Goal: Task Accomplishment & Management: Use online tool/utility

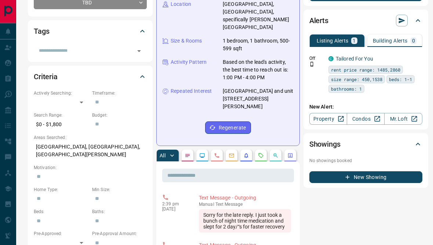
scroll to position [150, 0]
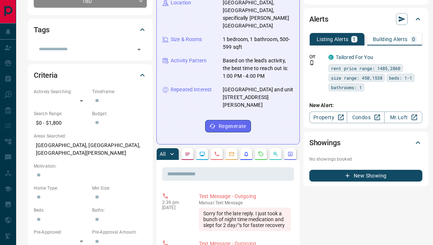
click at [232, 152] on icon "Emails" at bounding box center [231, 154] width 5 height 4
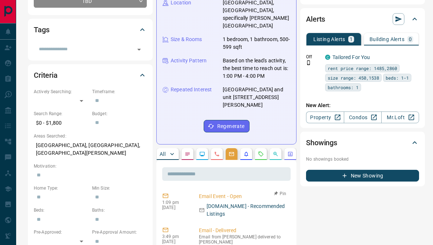
click at [217, 202] on p "[DOMAIN_NAME] - Recommended Listings" at bounding box center [246, 209] width 81 height 15
click at [212, 202] on p "[DOMAIN_NAME] - Recommended Listings" at bounding box center [246, 209] width 81 height 15
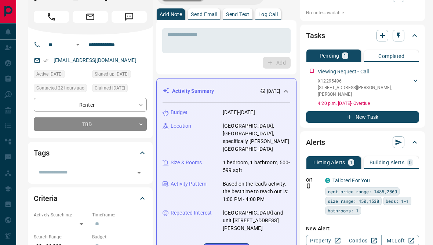
scroll to position [0, 0]
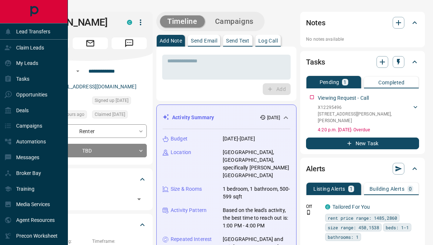
click at [9, 52] on div "Claim Leads" at bounding box center [24, 47] width 40 height 12
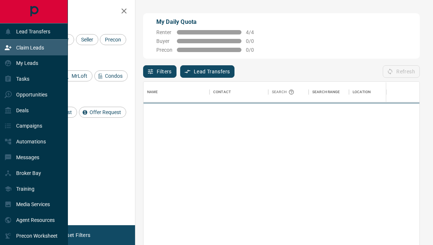
scroll to position [217, 276]
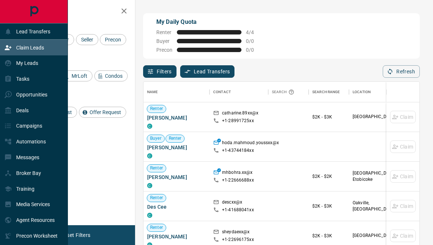
click at [121, 45] on div "Renter Buyer Seller Precon" at bounding box center [75, 39] width 104 height 11
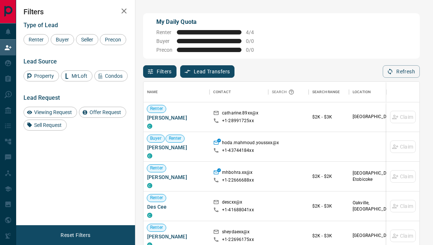
click at [5, 51] on icon at bounding box center [7, 47] width 7 height 7
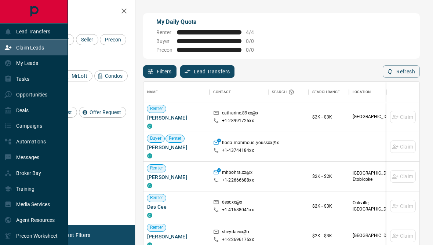
click at [19, 32] on p "Lead Transfers" at bounding box center [33, 32] width 34 height 6
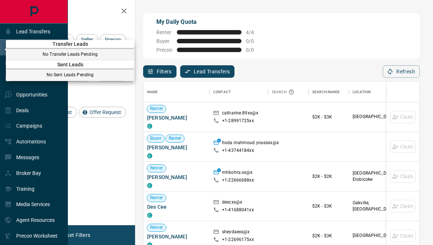
click at [19, 31] on div at bounding box center [216, 122] width 433 height 245
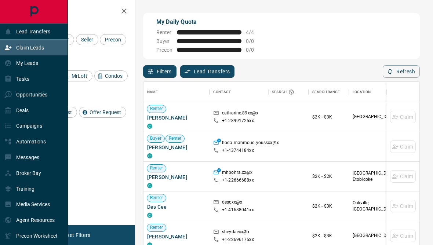
click at [25, 66] on p "My Leads" at bounding box center [27, 63] width 22 height 6
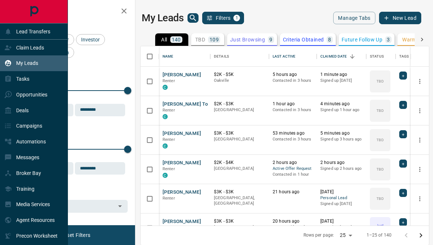
scroll to position [220, 288]
click at [191, 18] on icon "search button" at bounding box center [193, 18] width 6 height 6
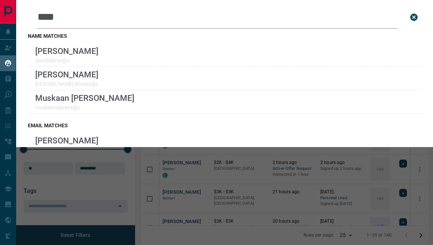
type input "*****"
click at [43, 78] on p "[PERSON_NAME]" at bounding box center [66, 75] width 63 height 10
